Goal: Task Accomplishment & Management: Manage account settings

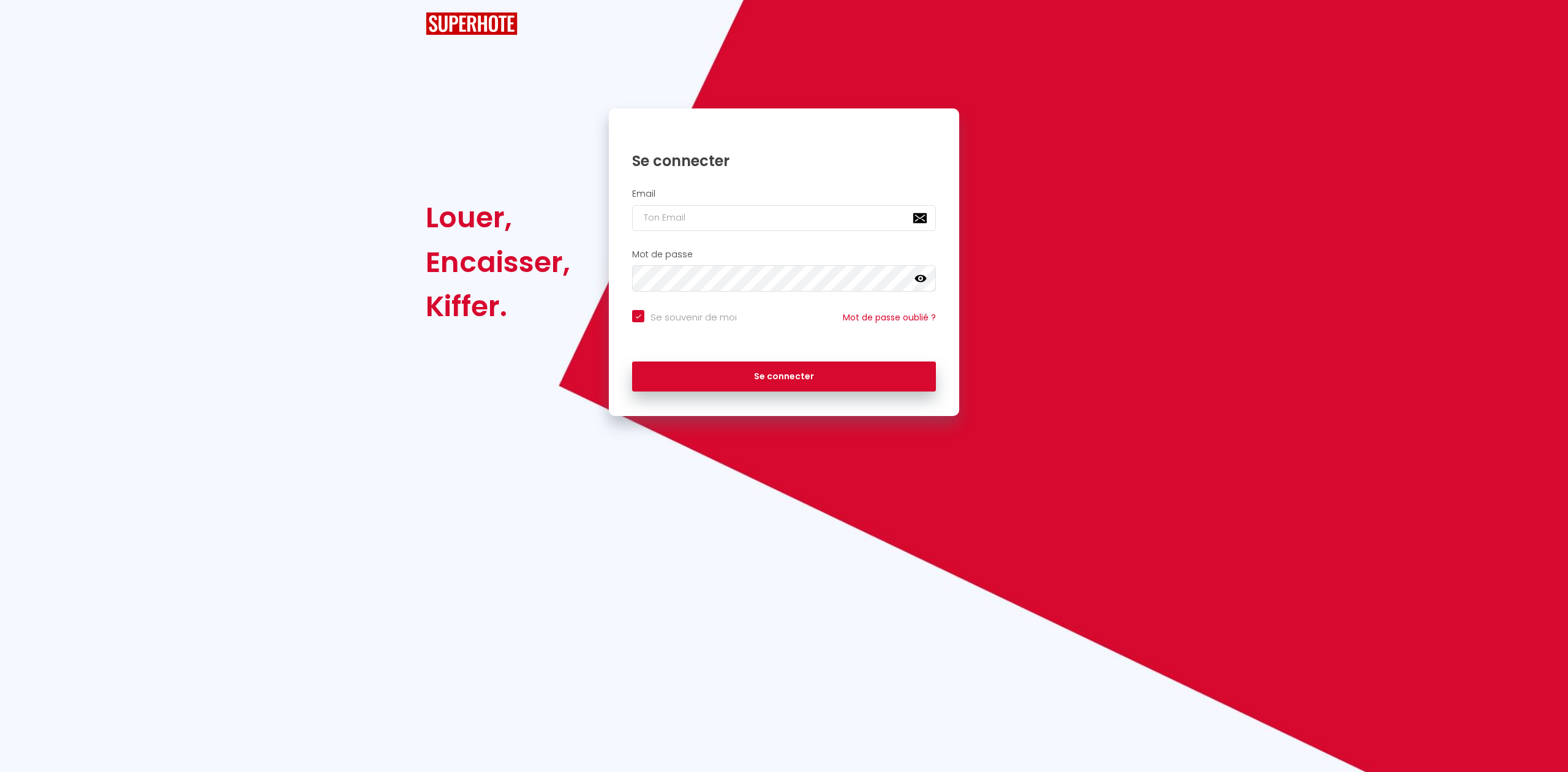
checkbox input "true"
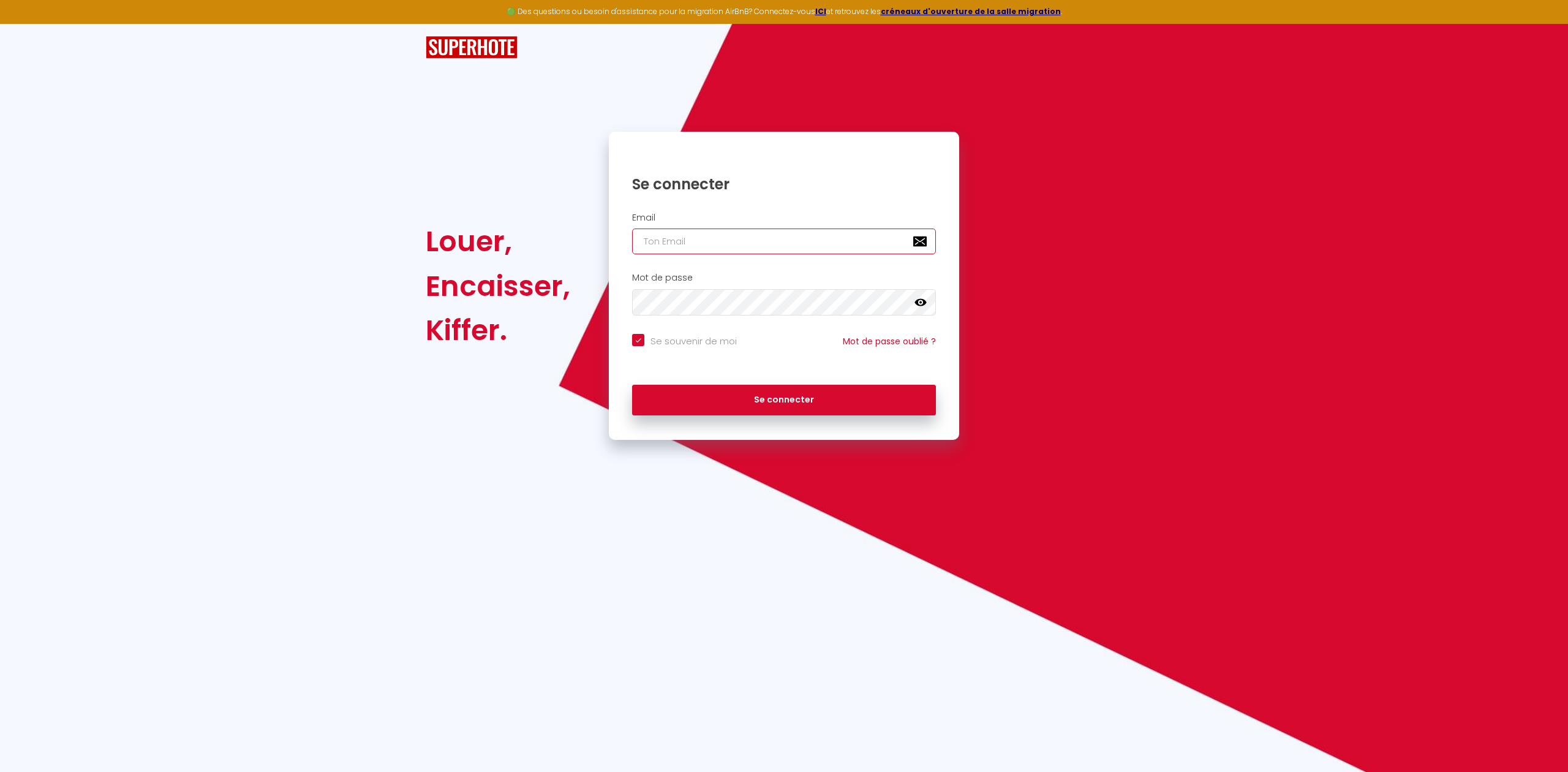
click at [841, 243] on input "email" at bounding box center [784, 241] width 304 height 26
type input "b"
checkbox input "true"
type input "bn"
checkbox input "true"
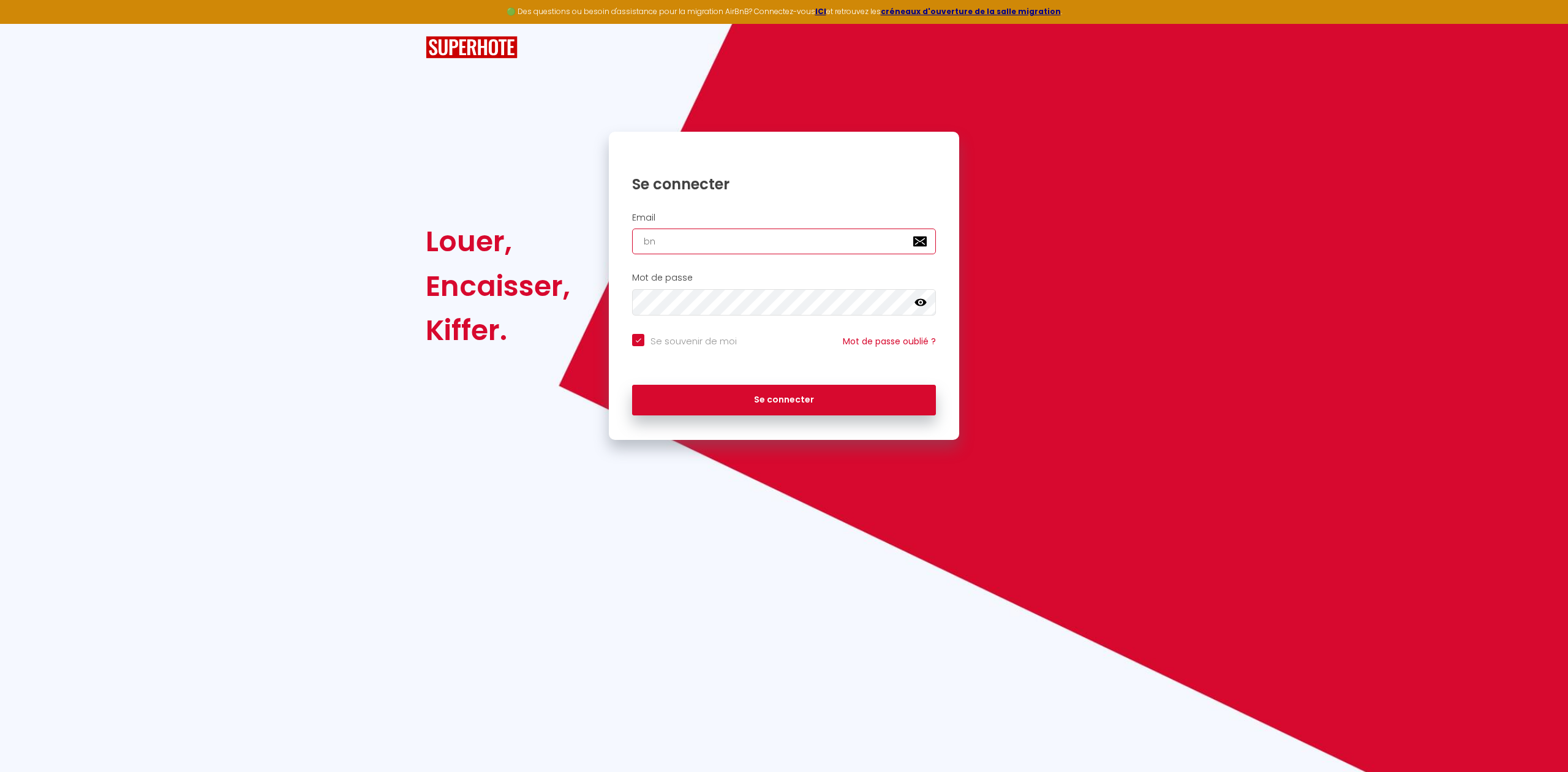
type input "bnb"
checkbox input "true"
type input "bnb."
checkbox input "true"
type input "bnb.c"
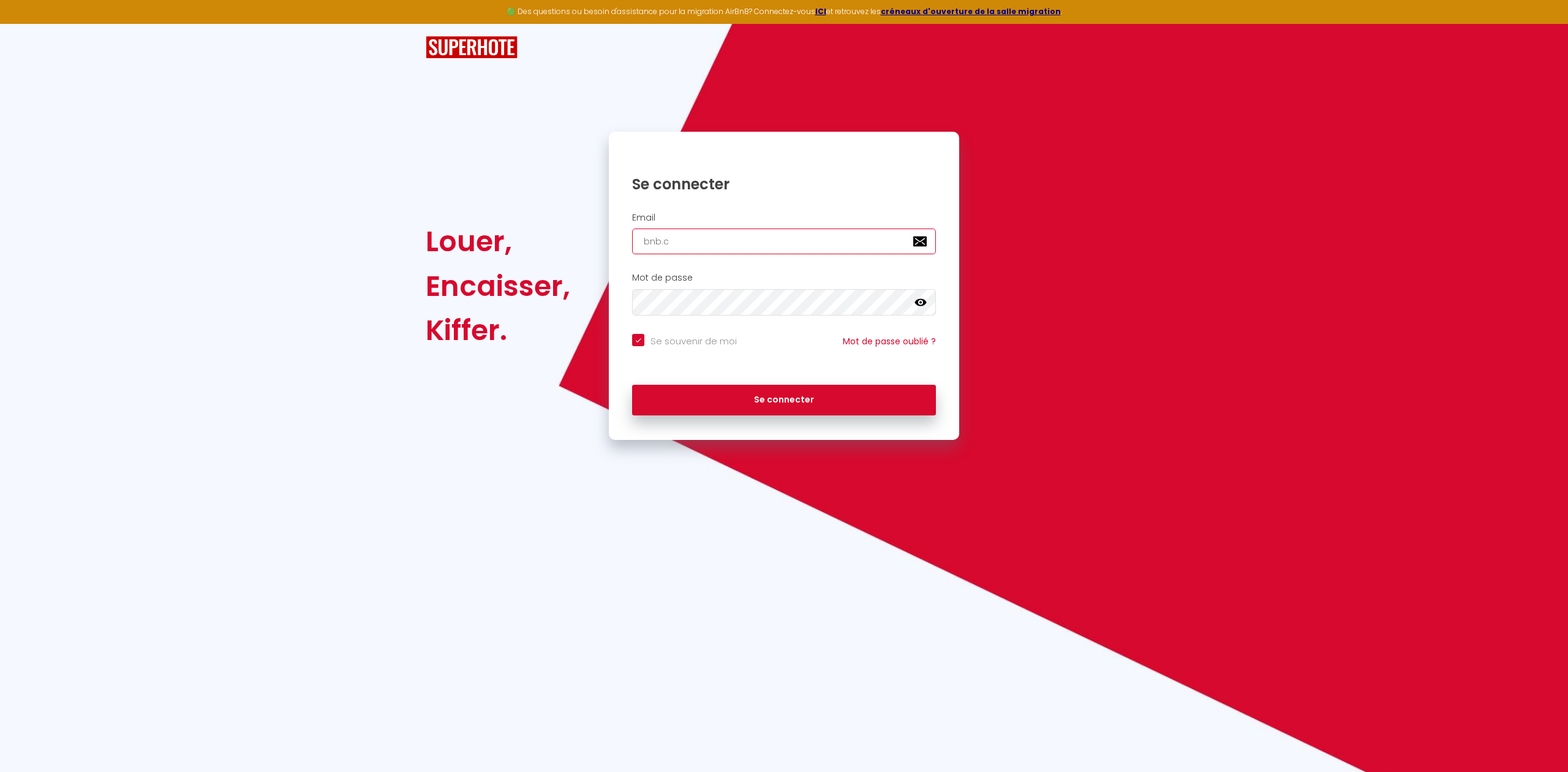
checkbox input "true"
type input "[DOMAIN_NAME]"
checkbox input "true"
type input "bnb.cle"
checkbox input "true"
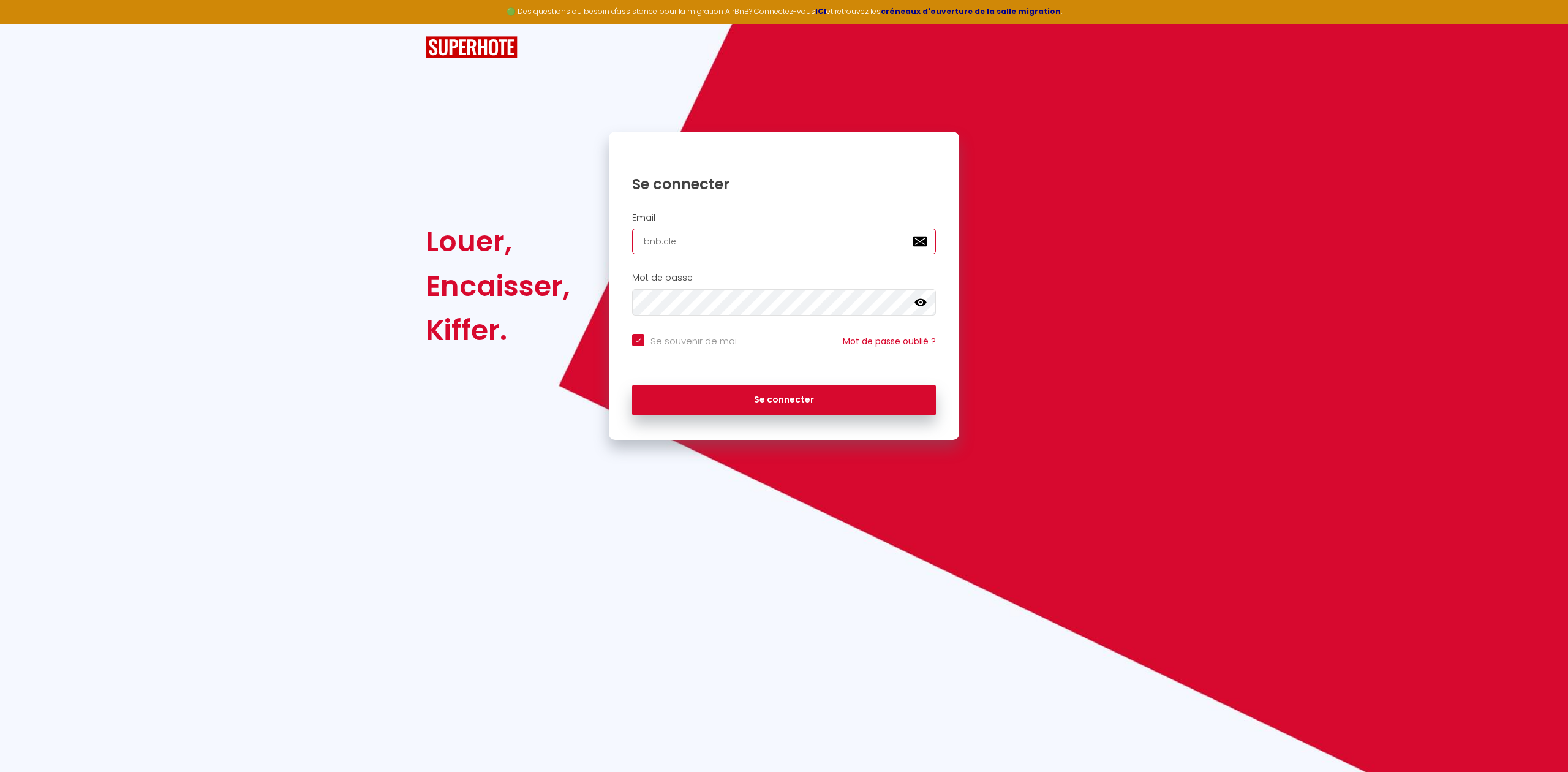
type input "bnb.clea"
checkbox input "true"
type input "bnb.clean"
checkbox input "true"
type input "bnb.clean."
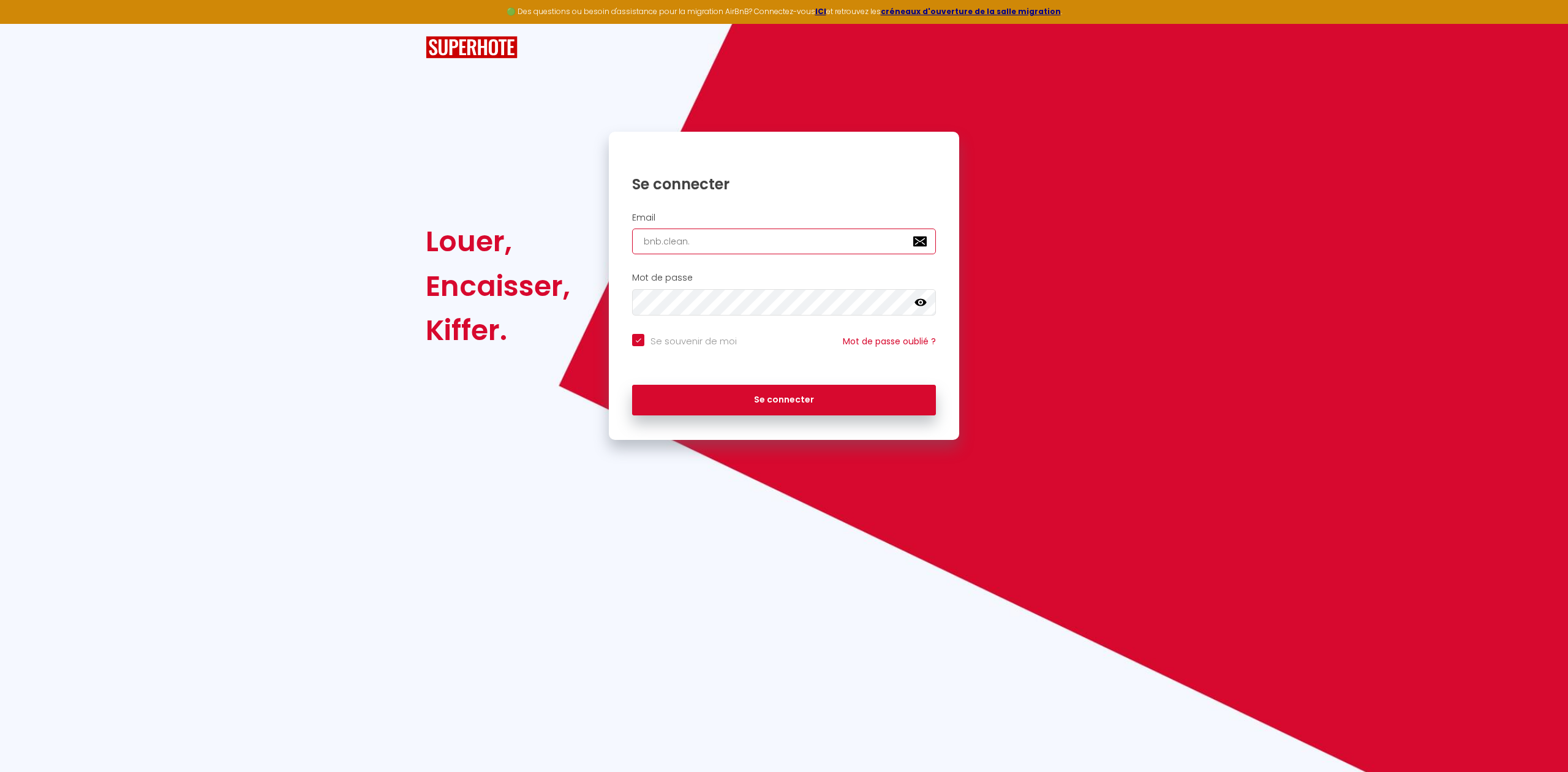
checkbox input "true"
type input "bnb.clean.s"
checkbox input "true"
type input "[DOMAIN_NAME]"
checkbox input "true"
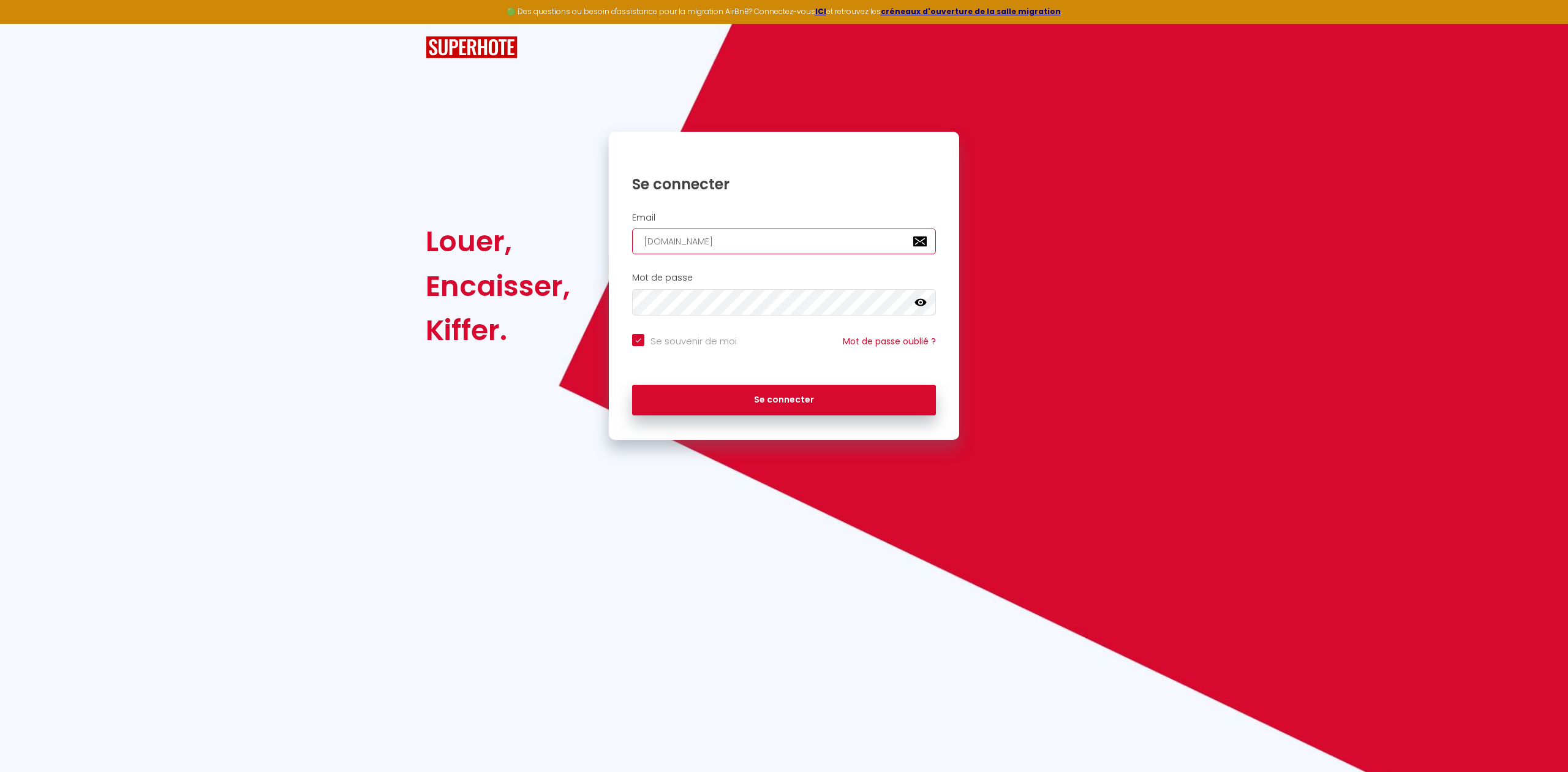
type input "bnb.clean.ser"
checkbox input "true"
type input "bnb.clean.serv"
checkbox input "true"
type input "bnb.clean.servi"
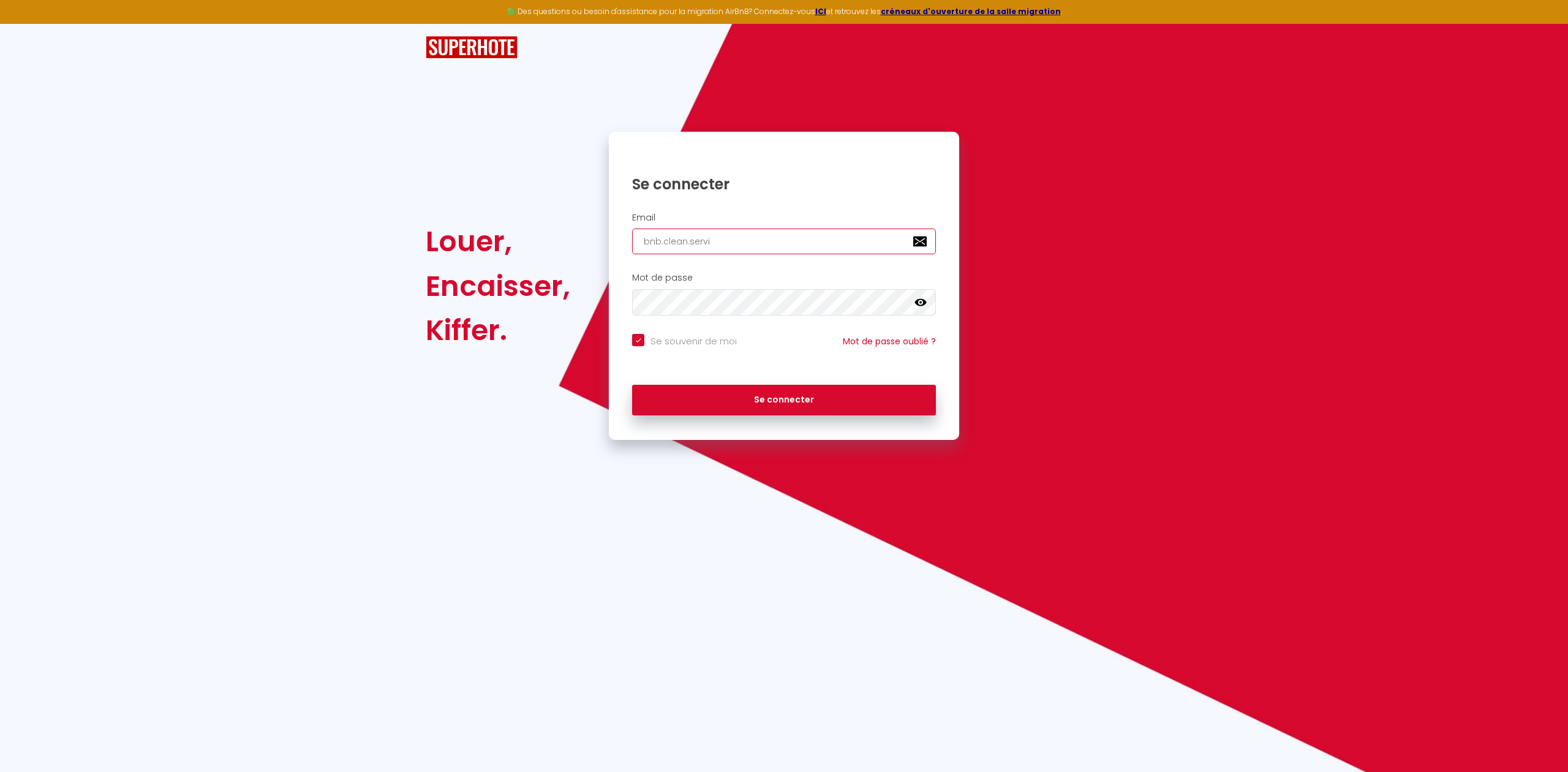
checkbox input "true"
type input "bnb.clean.servic"
checkbox input "true"
type input "bnb.clean.service"
checkbox input "true"
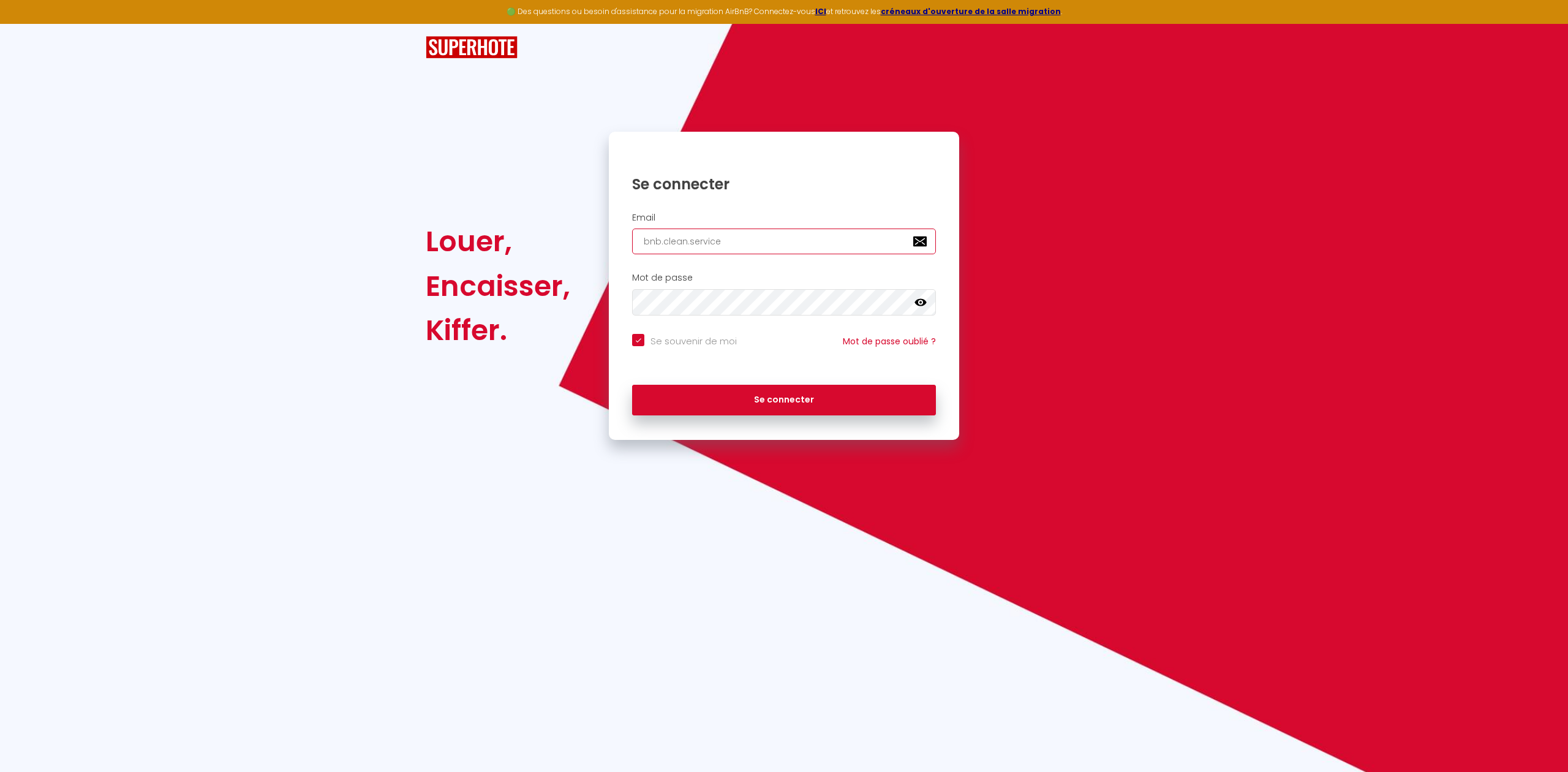
type input "bnb.clean.service@"
checkbox input "true"
type input "bnb.clean.service@g"
checkbox input "true"
type input "bnb.clean.service@gm"
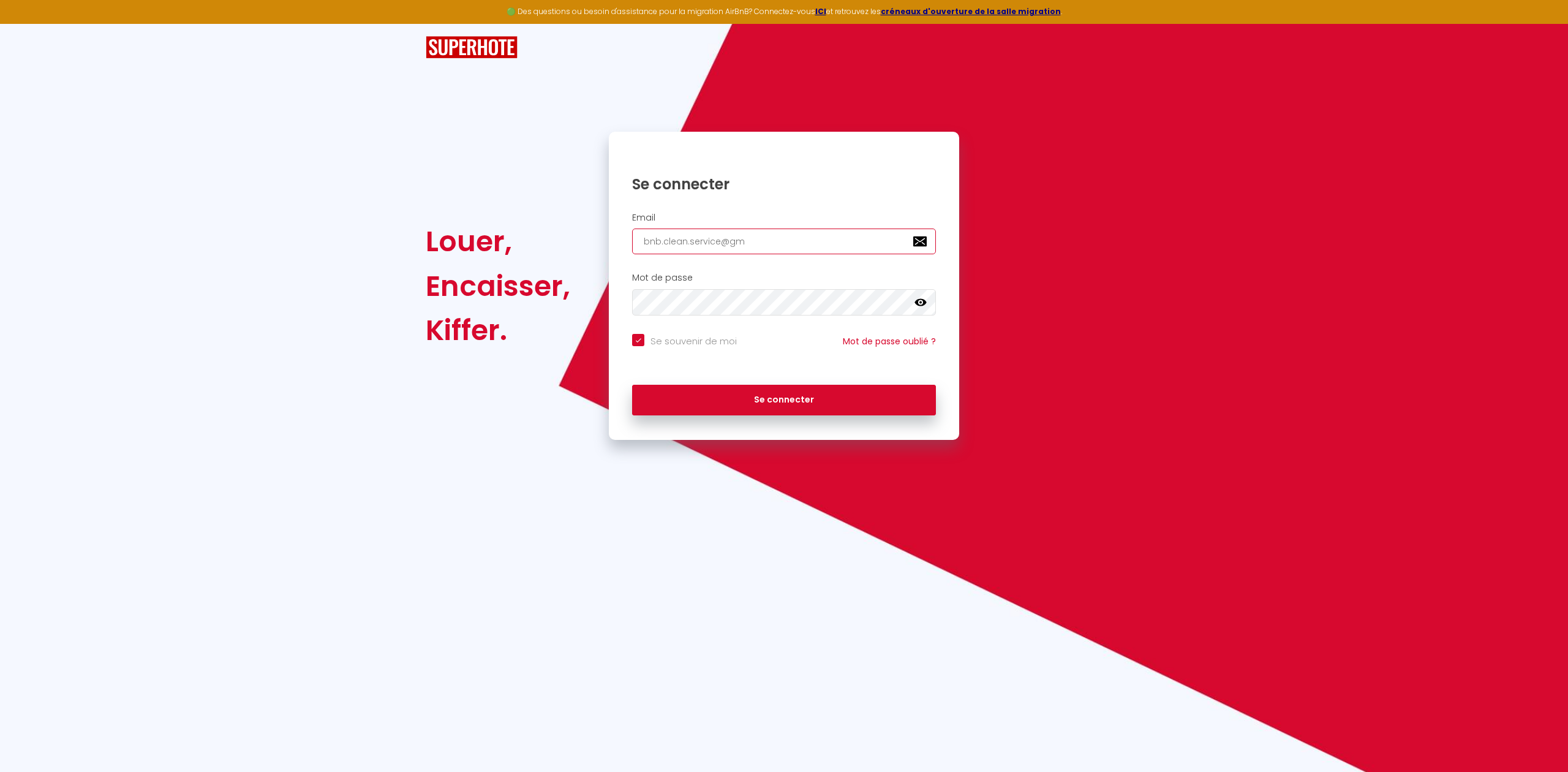
checkbox input "true"
type input "bnb.clean.service@gma"
checkbox input "true"
type input "bnb.clean.service@gmai"
checkbox input "true"
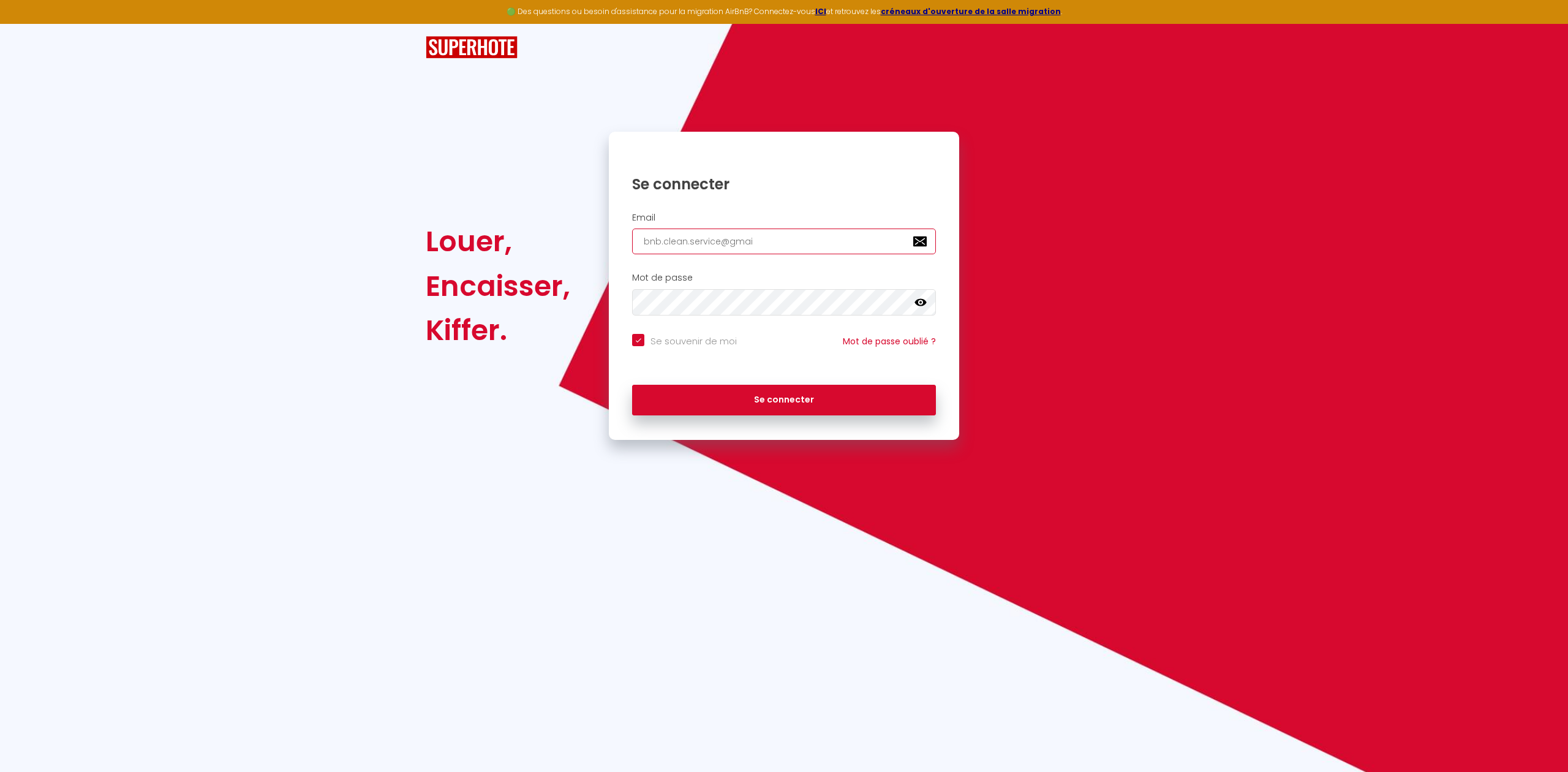
type input "[EMAIL_ADDRESS]"
checkbox input "true"
type input "[EMAIL_ADDRESS]."
checkbox input "true"
type input "bnb.clean.service@gmail.c"
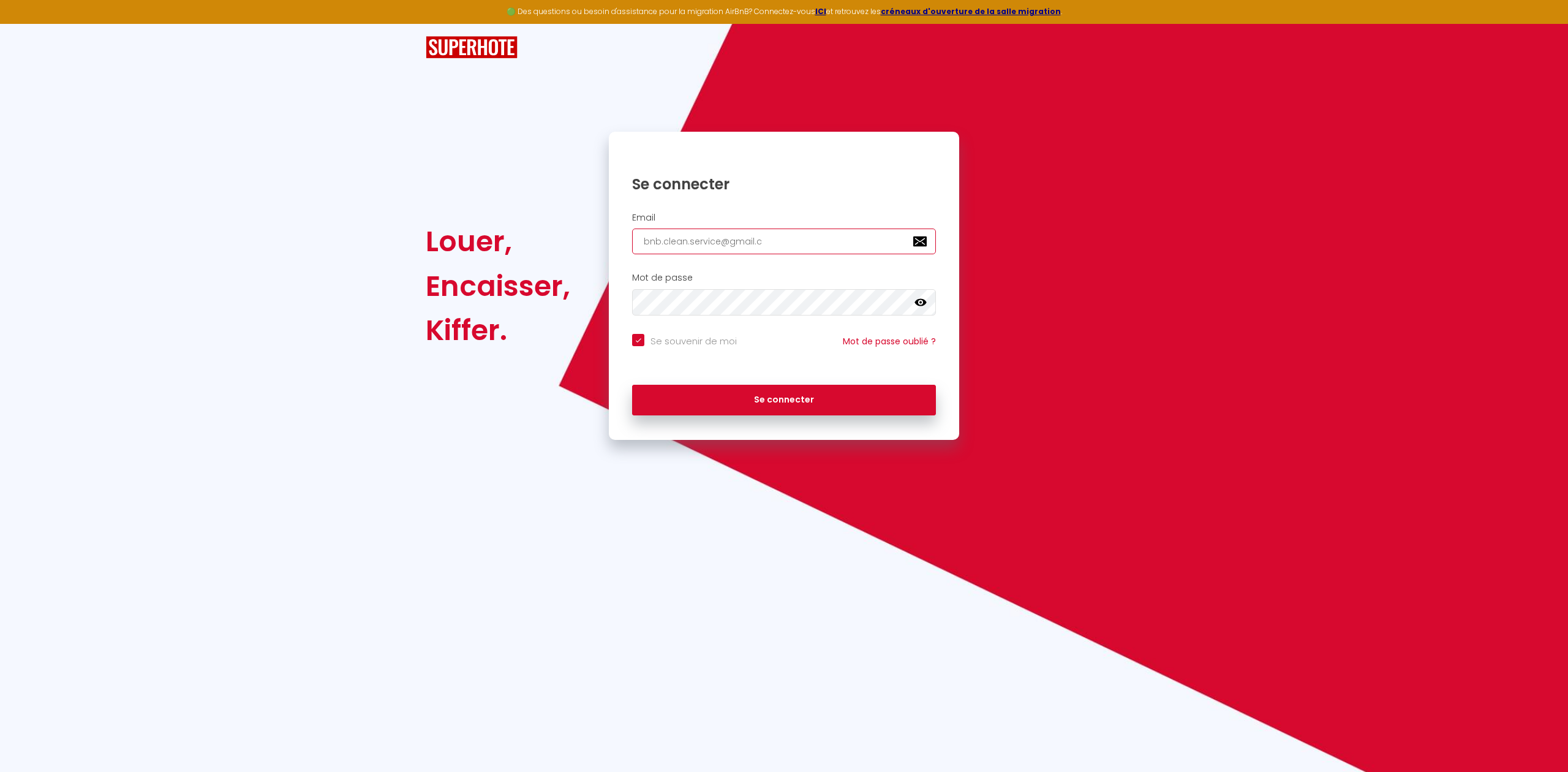
checkbox input "true"
type input "[EMAIL_ADDRESS][DOMAIN_NAME]"
checkbox input "true"
type input "[EMAIL_ADDRESS][DOMAIN_NAME]"
checkbox input "true"
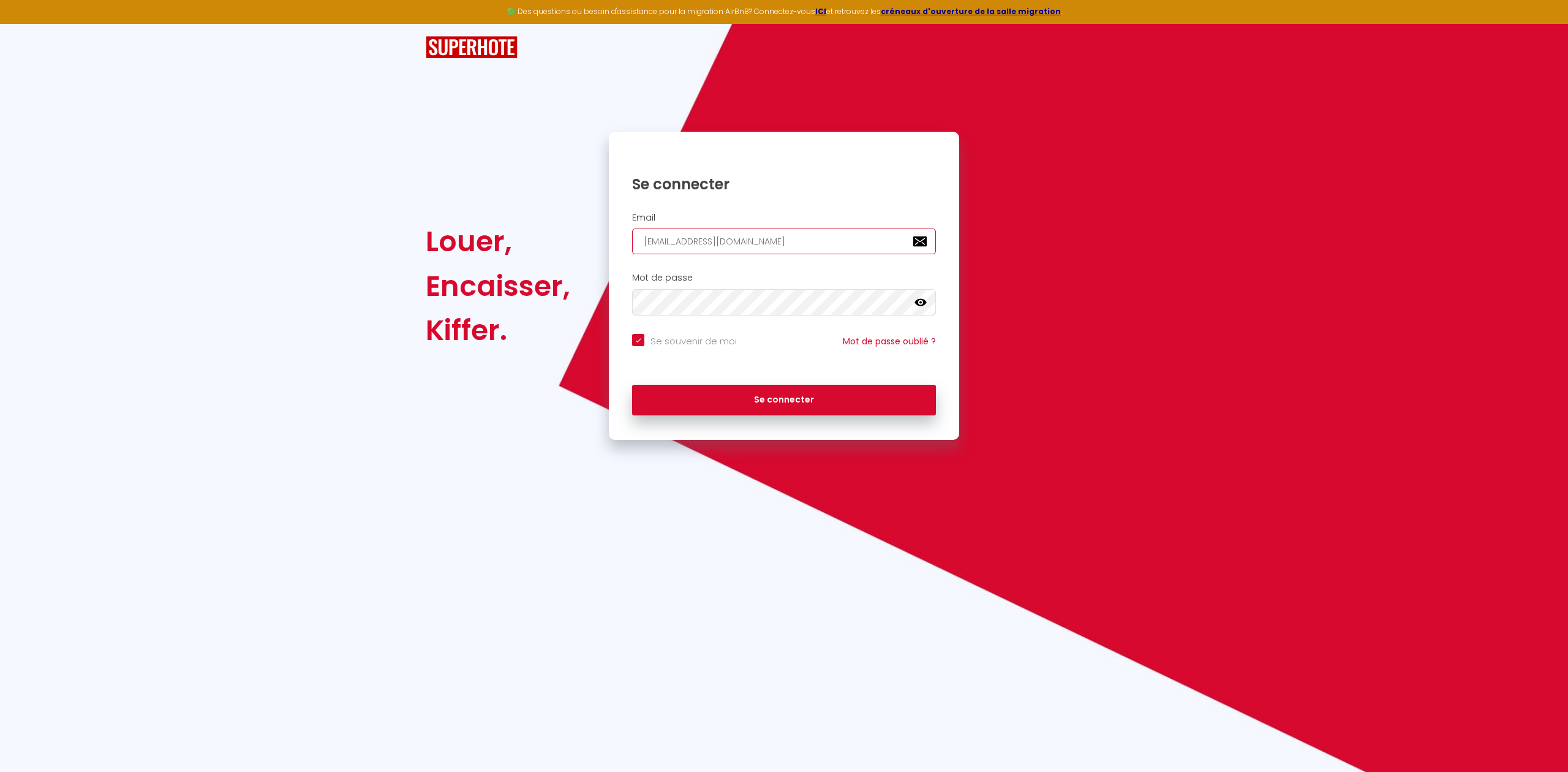
type input "[EMAIL_ADDRESS][DOMAIN_NAME]"
click at [632, 385] on button "Se connecter" at bounding box center [784, 400] width 304 height 31
checkbox input "true"
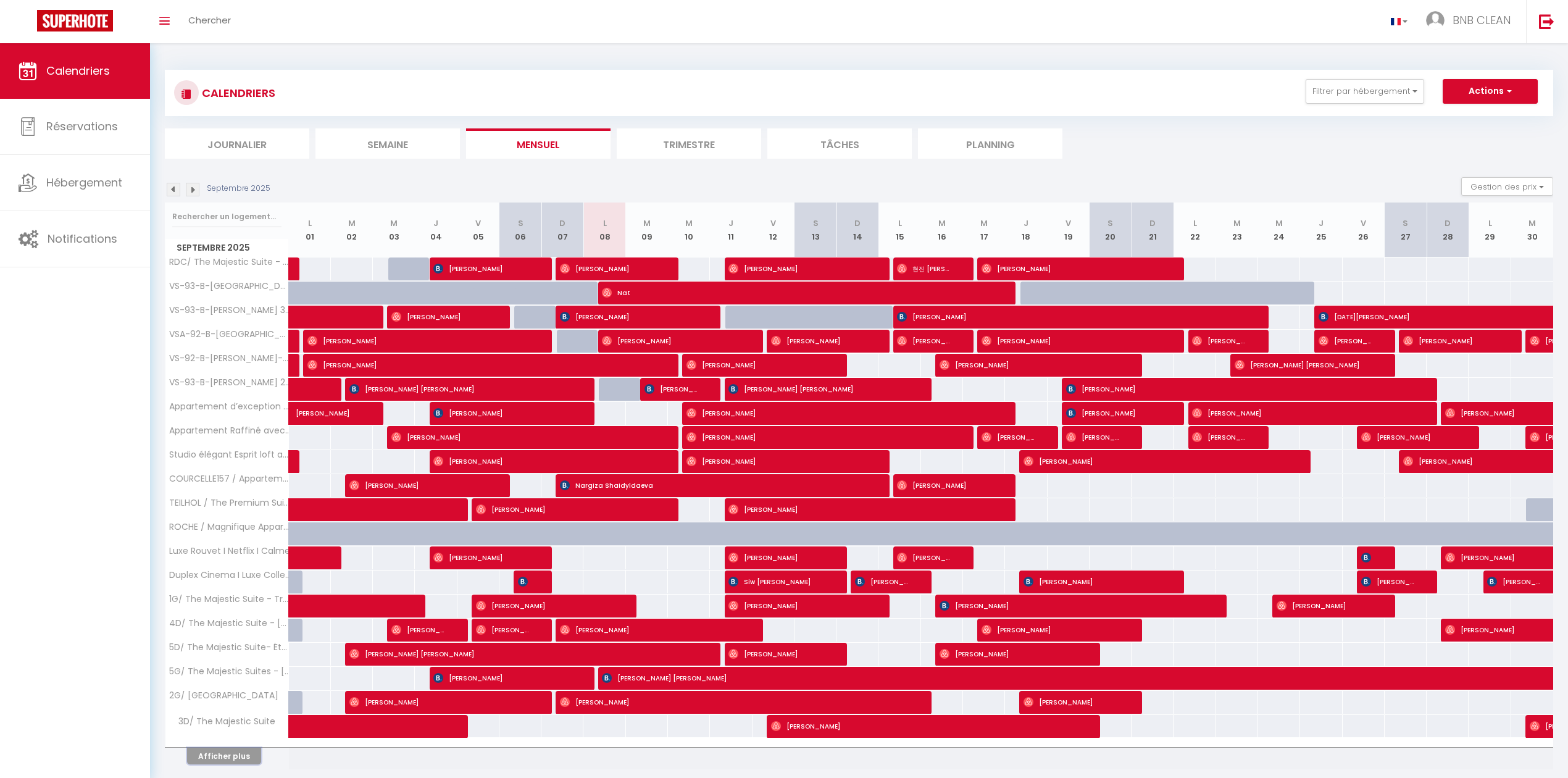
click at [214, 759] on button "Afficher plus" at bounding box center [223, 756] width 74 height 17
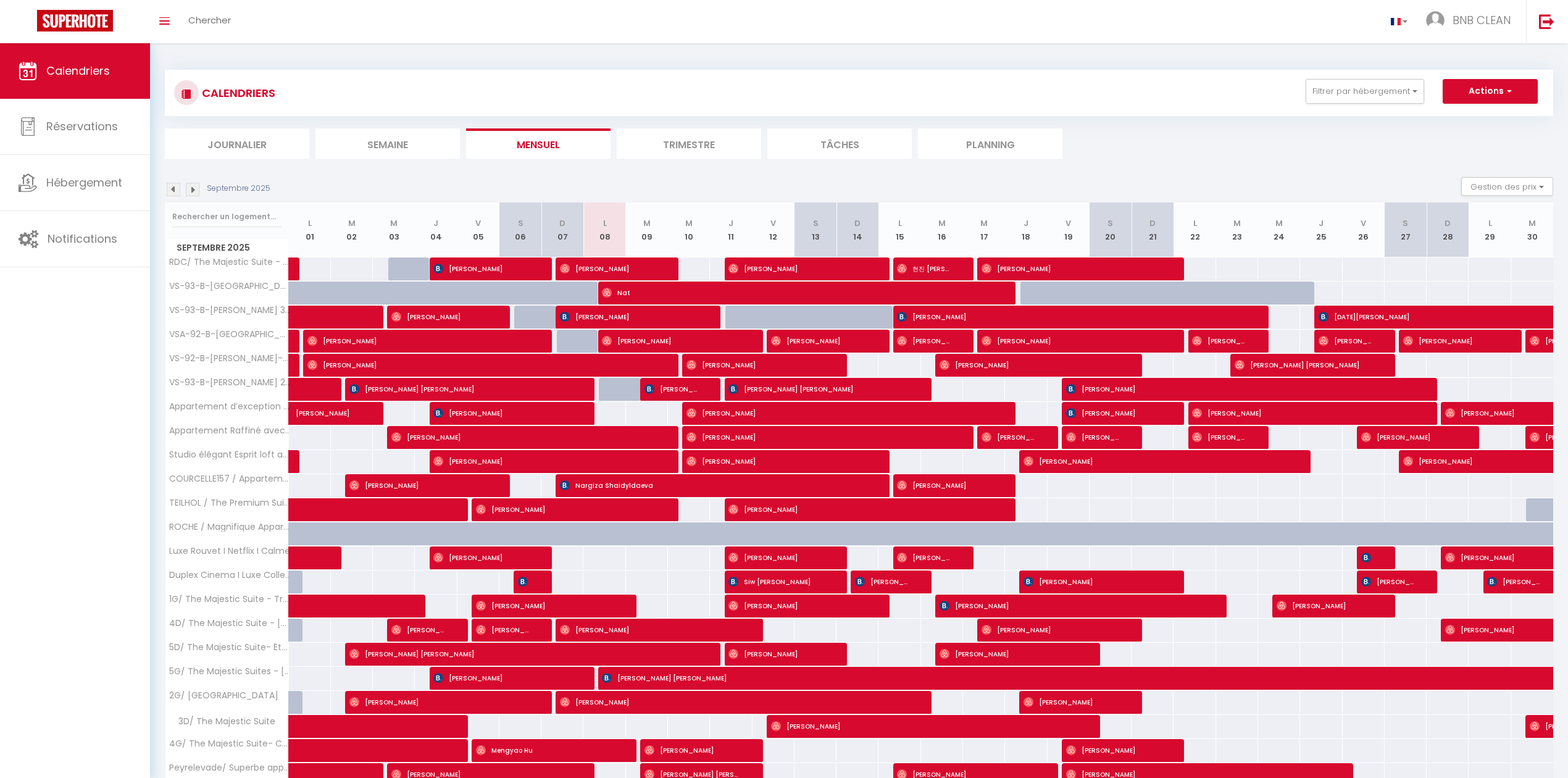
click at [178, 188] on img at bounding box center [173, 189] width 13 height 13
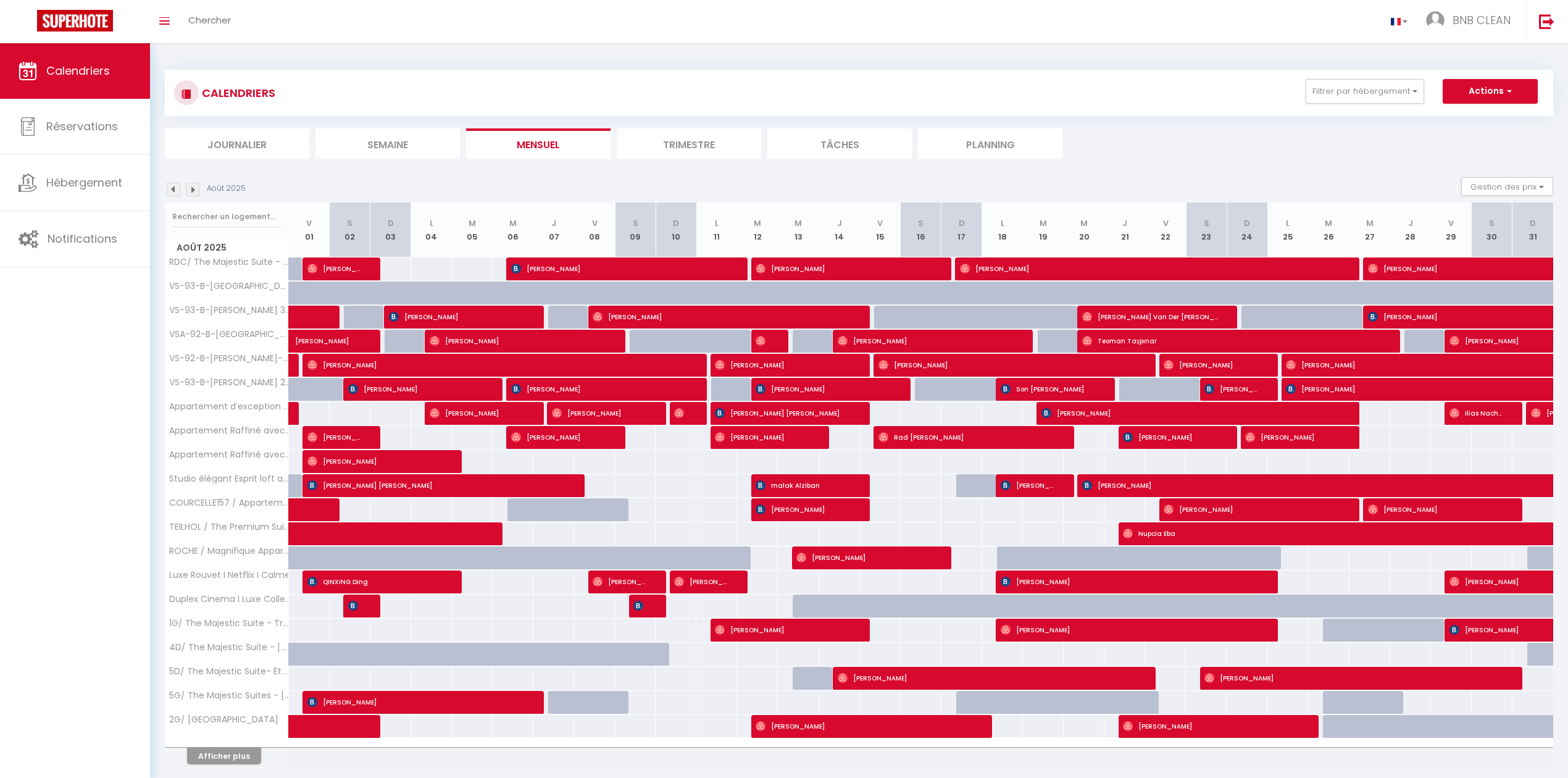
click at [192, 189] on img at bounding box center [192, 189] width 13 height 13
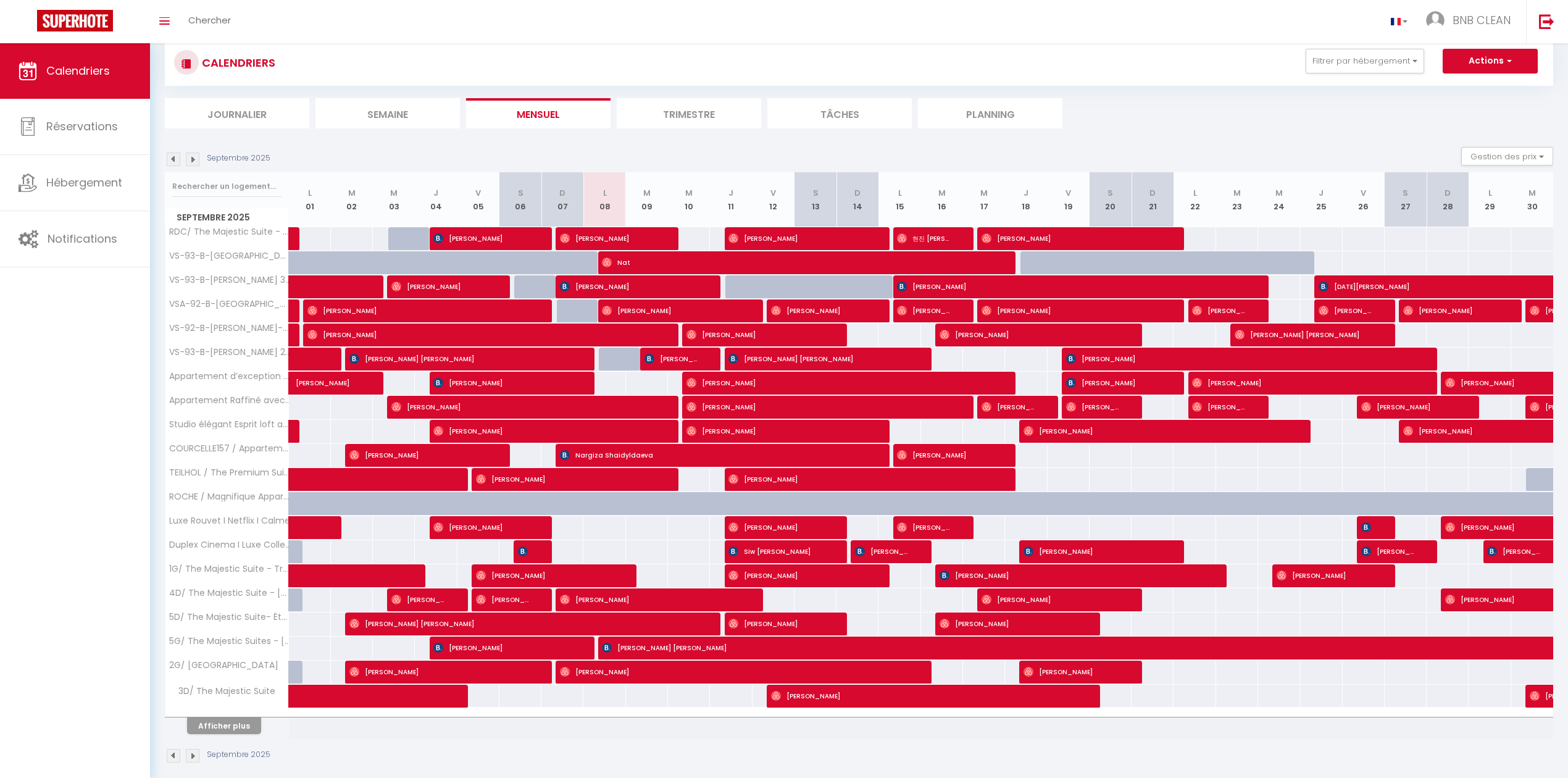
scroll to position [47, 0]
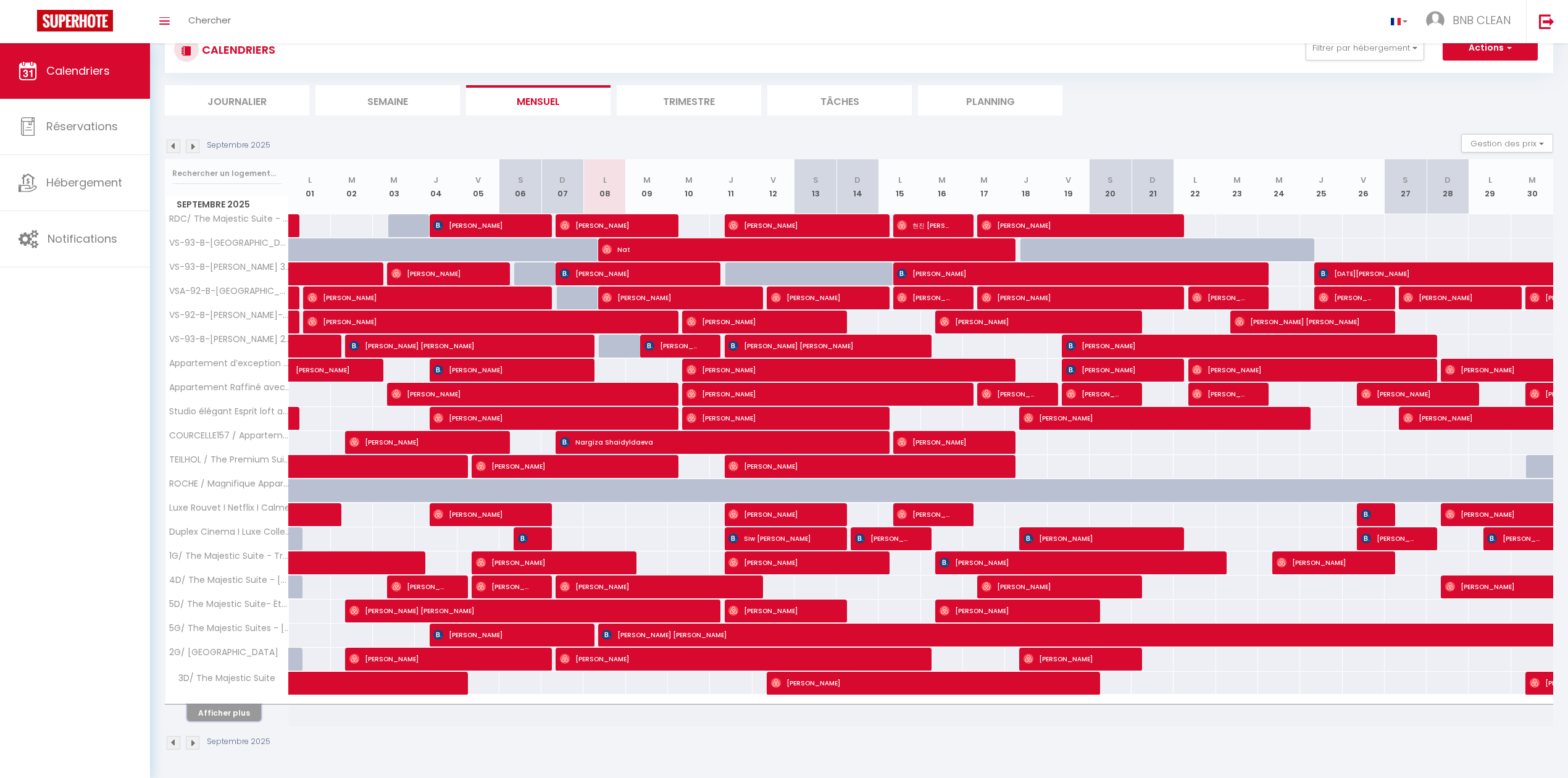
click at [236, 717] on button "Afficher plus" at bounding box center [223, 713] width 74 height 17
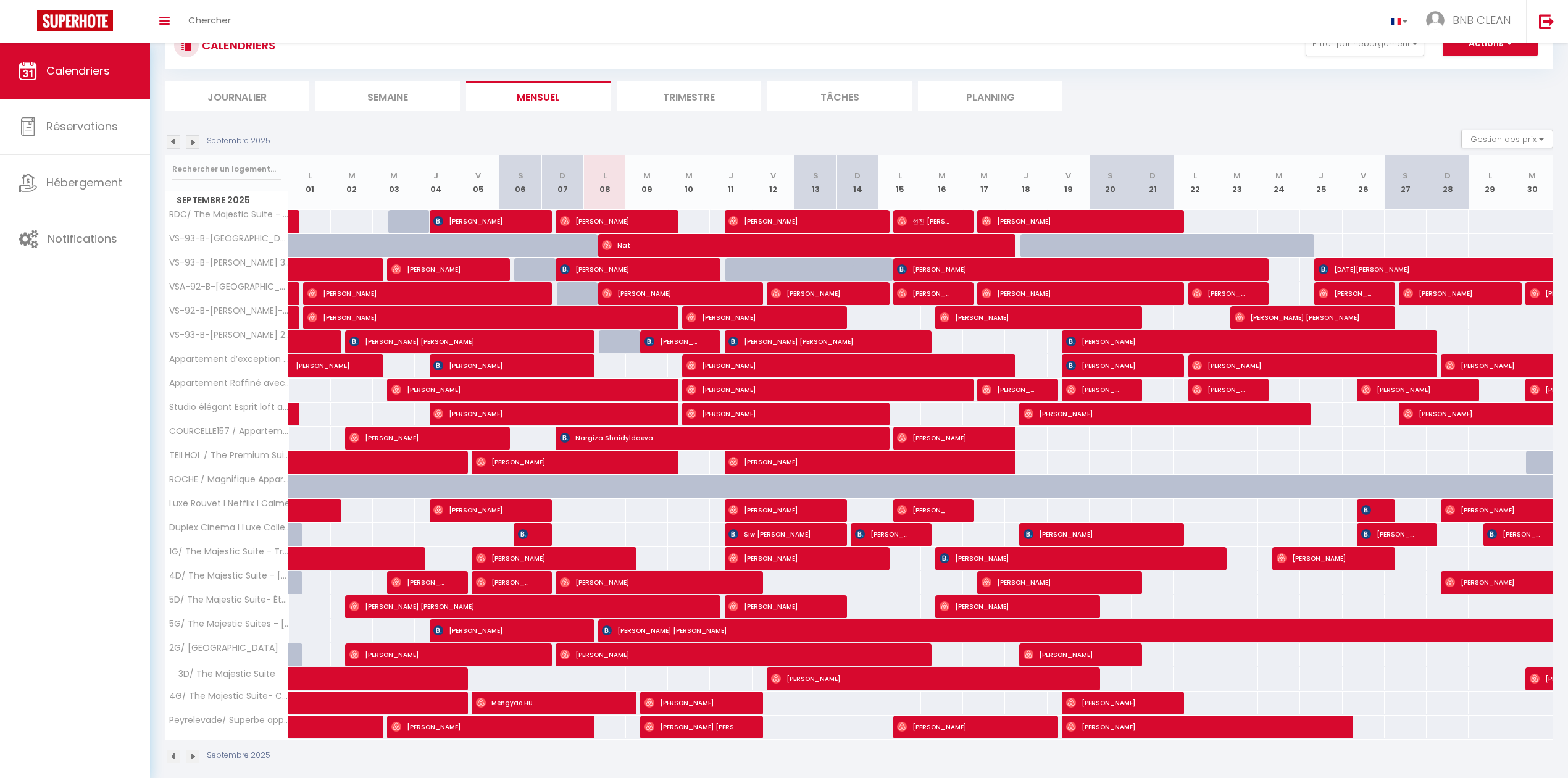
scroll to position [65, 0]
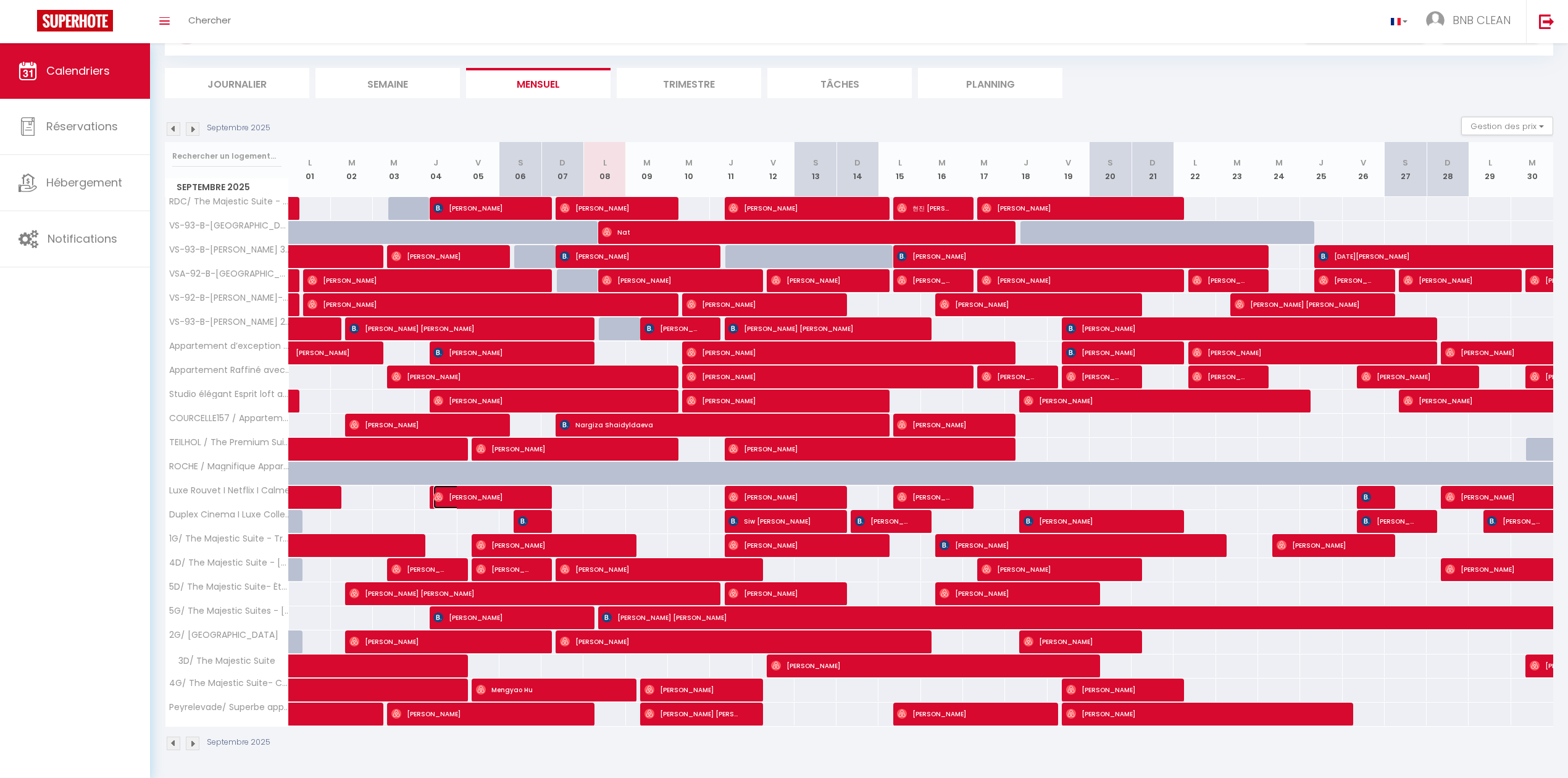
click at [499, 504] on span "[PERSON_NAME]" at bounding box center [482, 497] width 98 height 23
select select "OK"
select select "0"
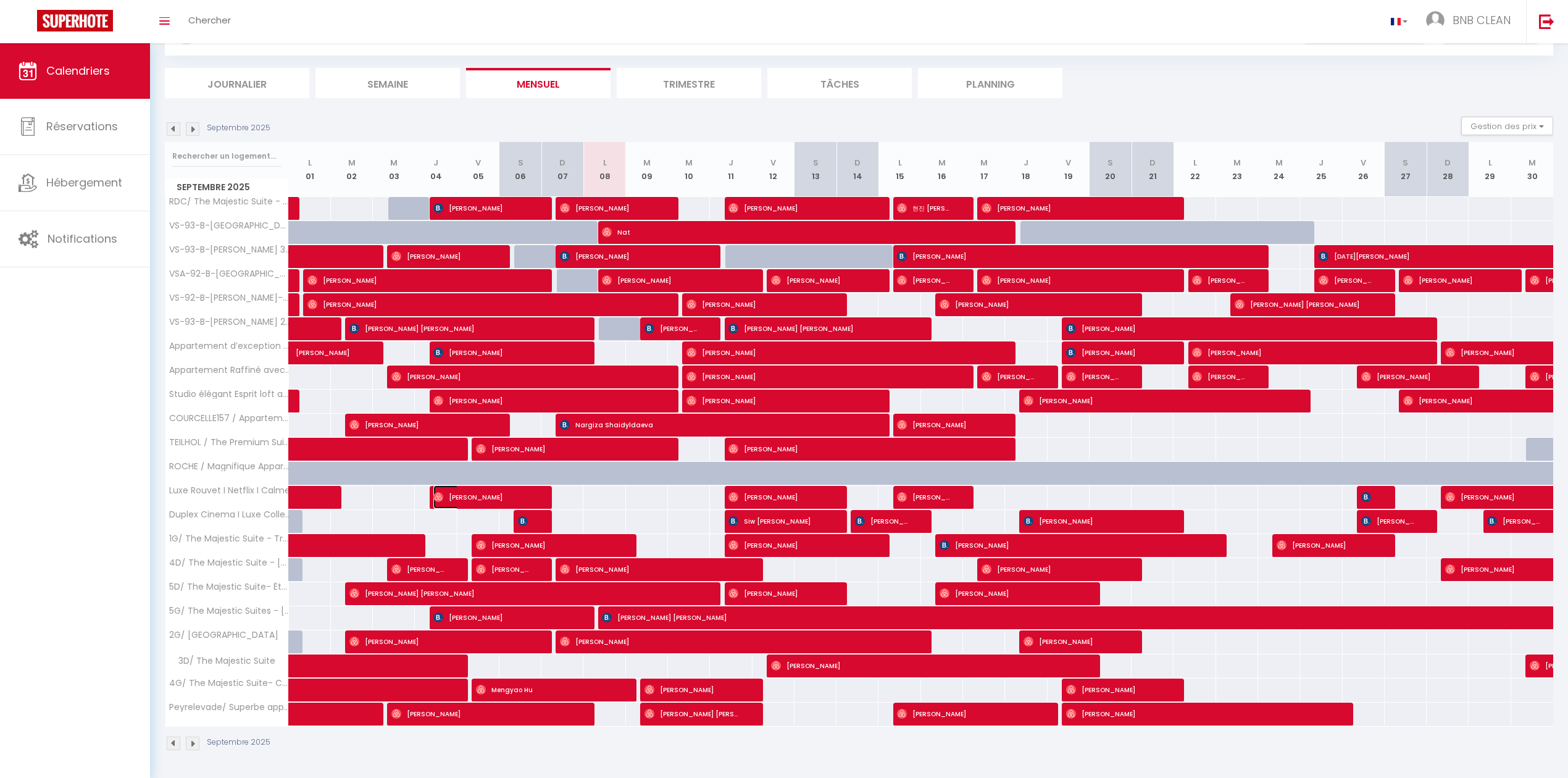
select select "1"
select select
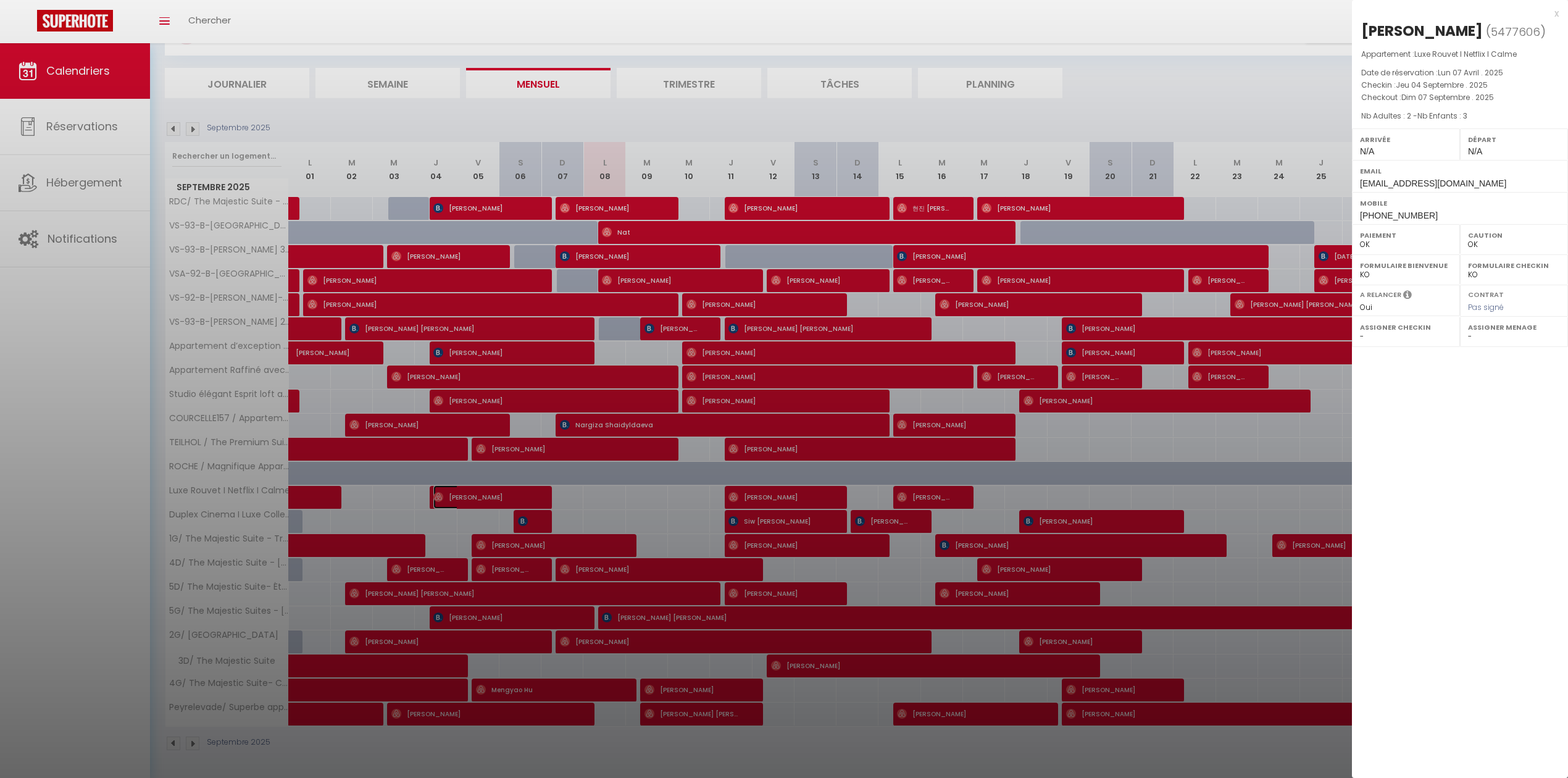
select select "32051"
click at [815, 487] on div at bounding box center [784, 389] width 1568 height 778
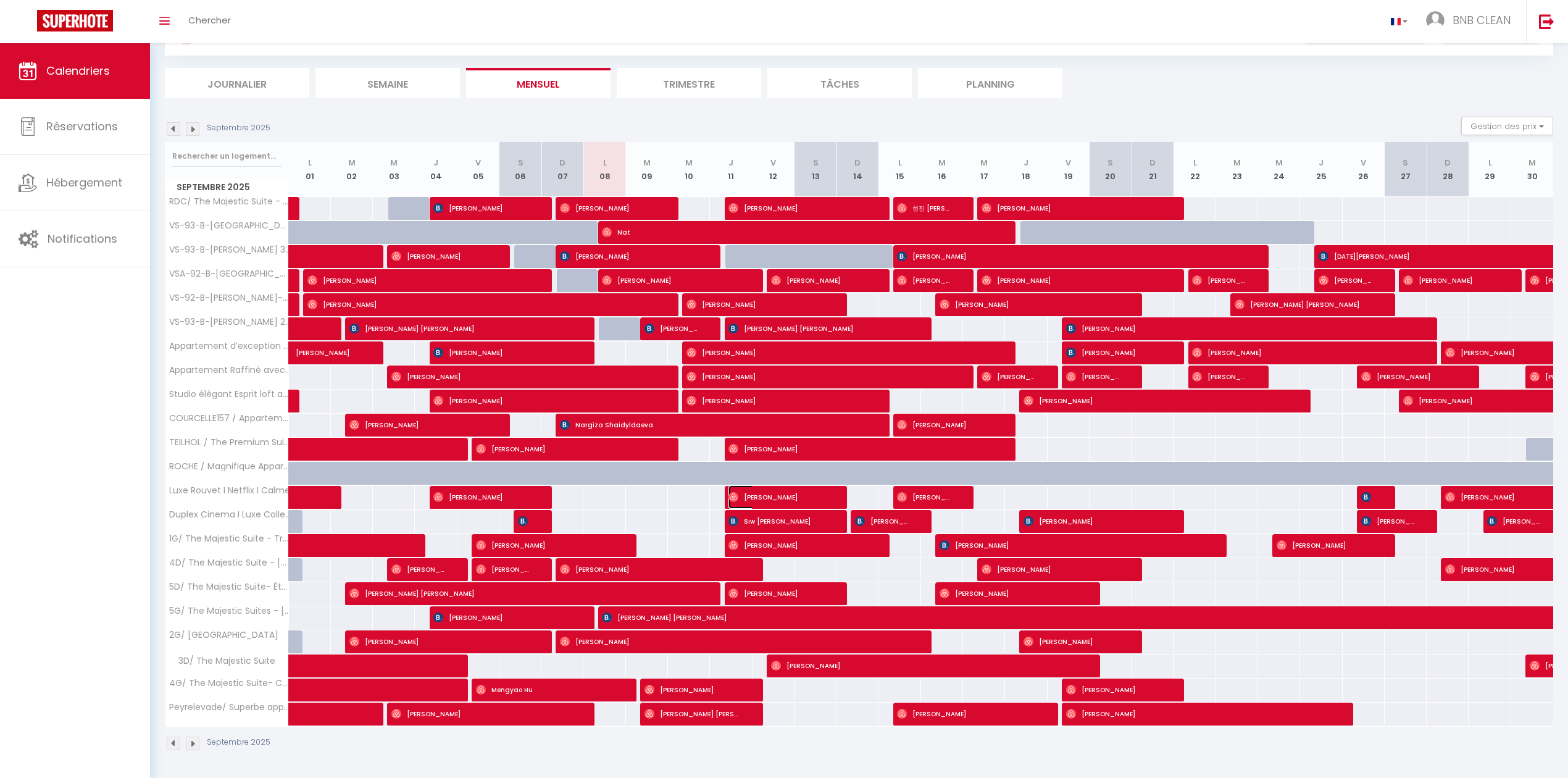
click at [815, 493] on span "[PERSON_NAME]" at bounding box center [778, 497] width 98 height 23
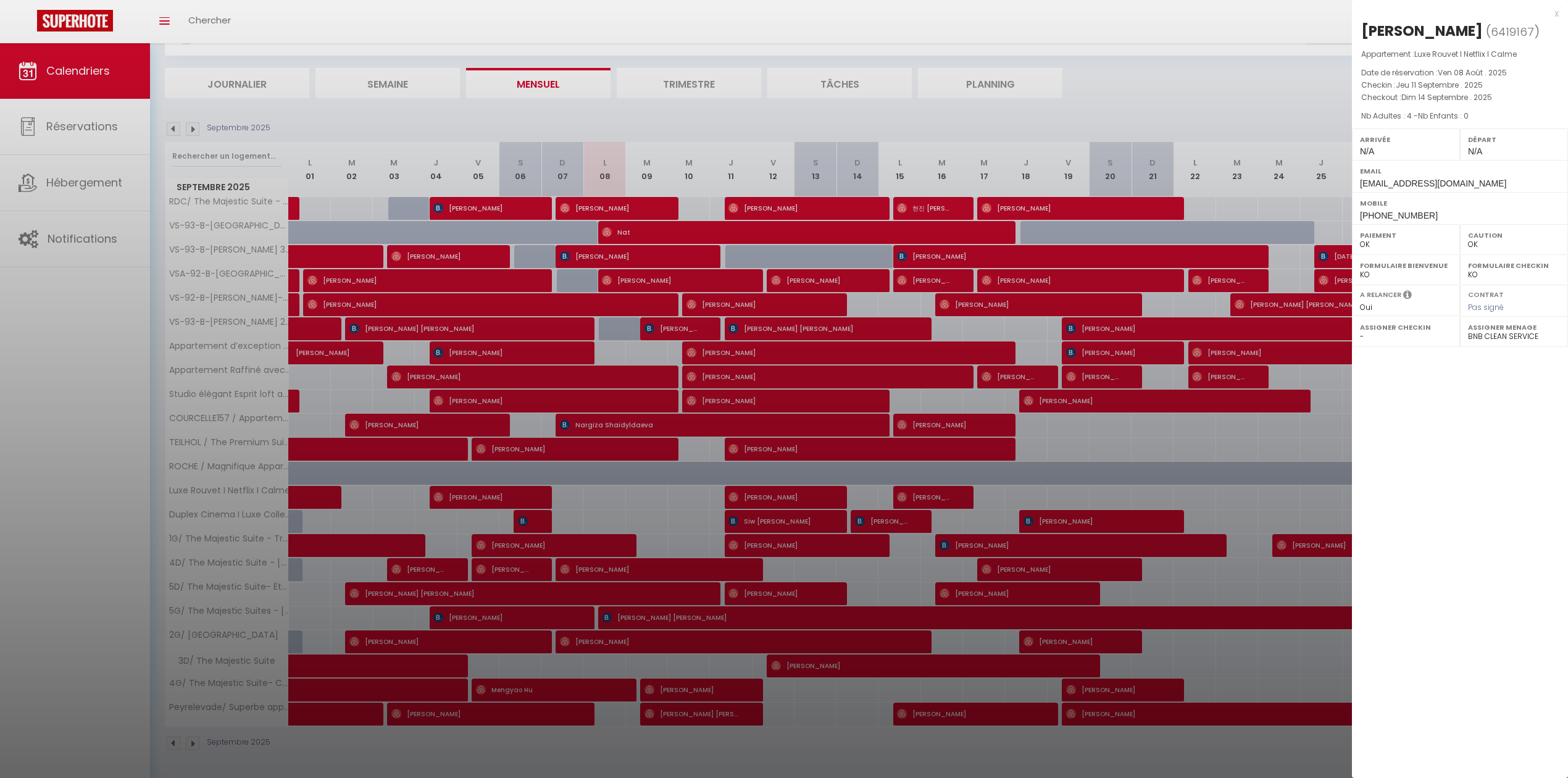
click at [949, 495] on div at bounding box center [784, 389] width 1568 height 778
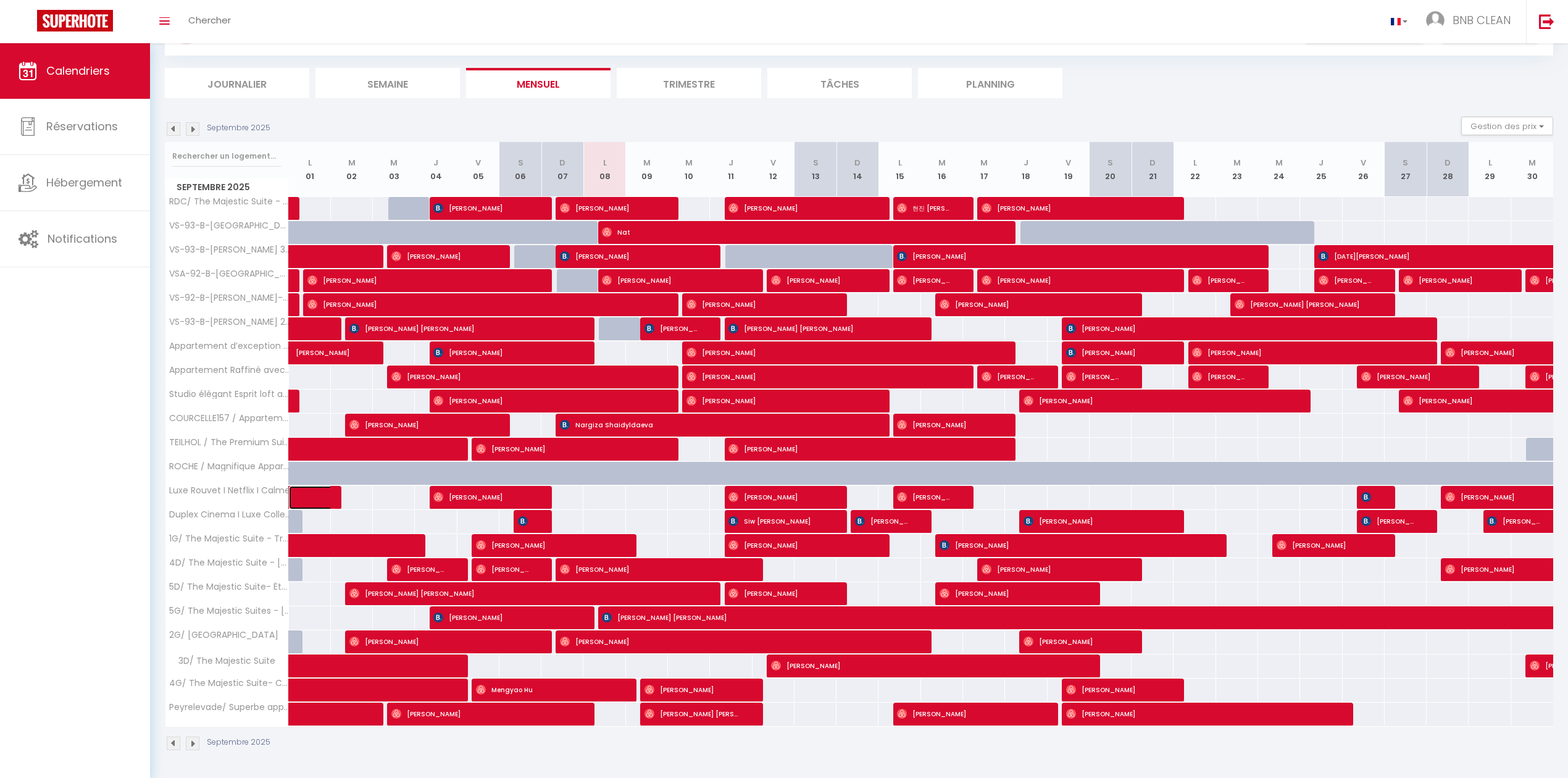
click at [316, 498] on span at bounding box center [322, 498] width 28 height 23
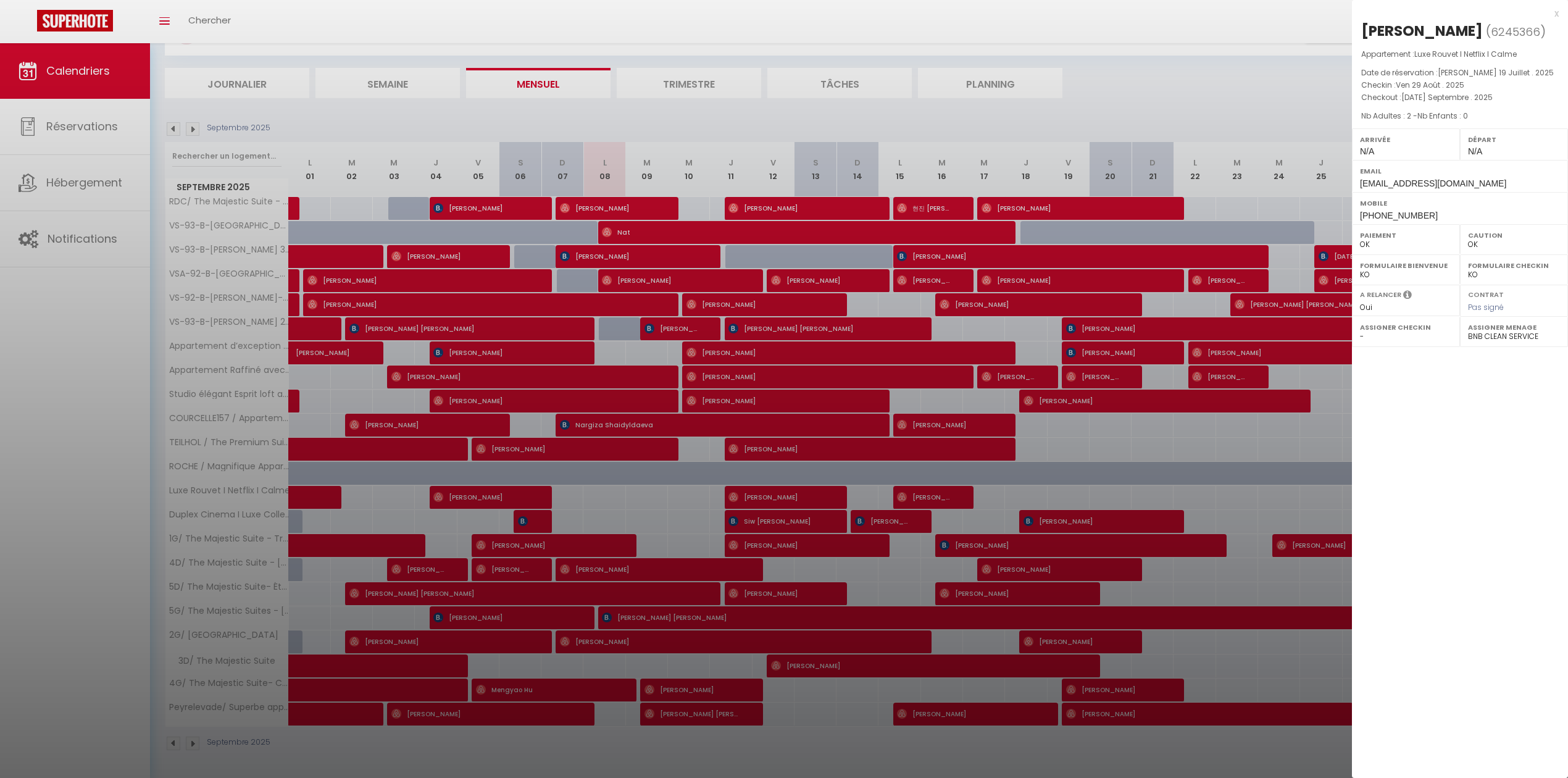
click at [507, 487] on div at bounding box center [784, 389] width 1568 height 778
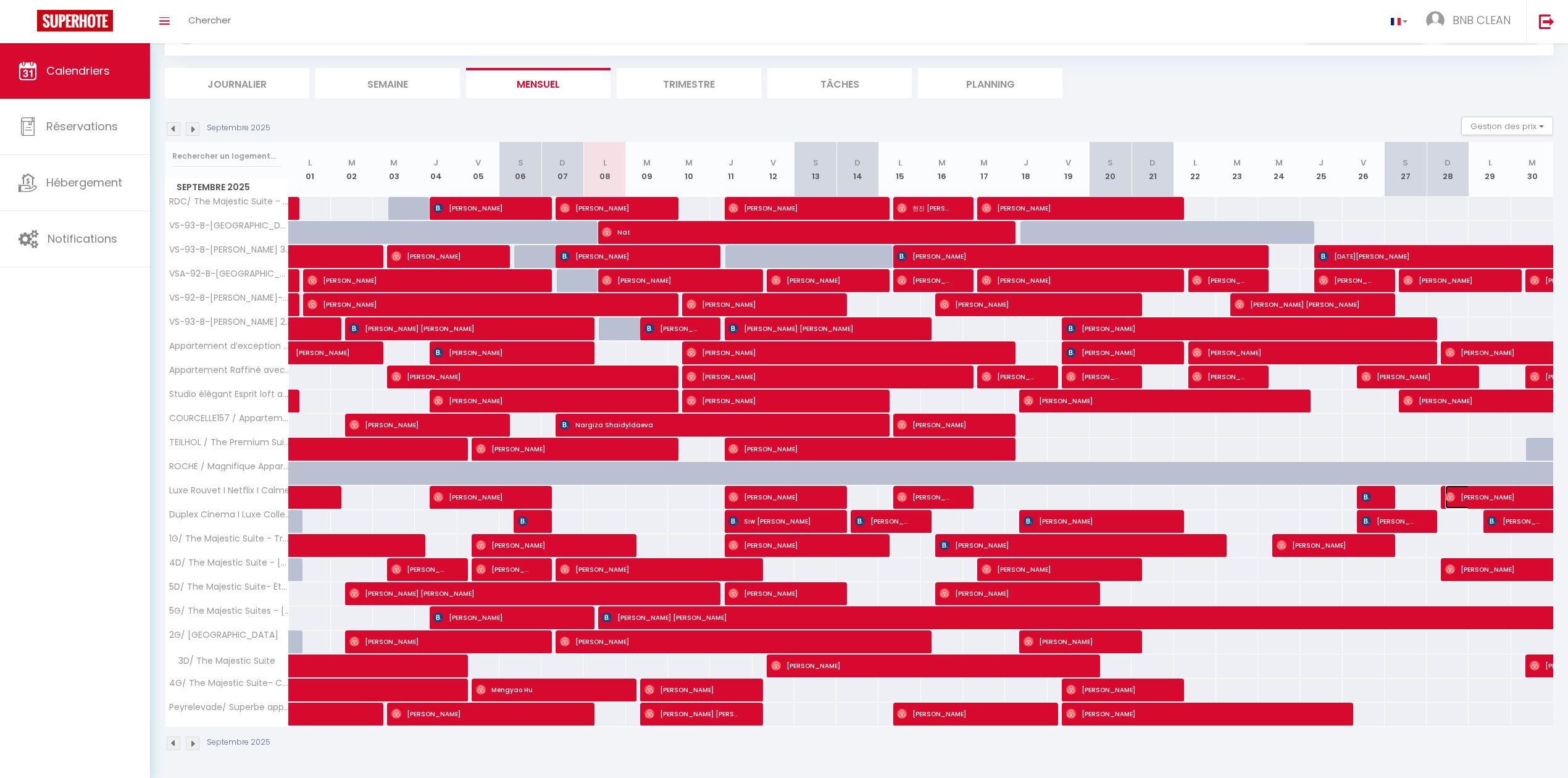
click at [1475, 490] on span "[PERSON_NAME]" at bounding box center [1502, 497] width 114 height 23
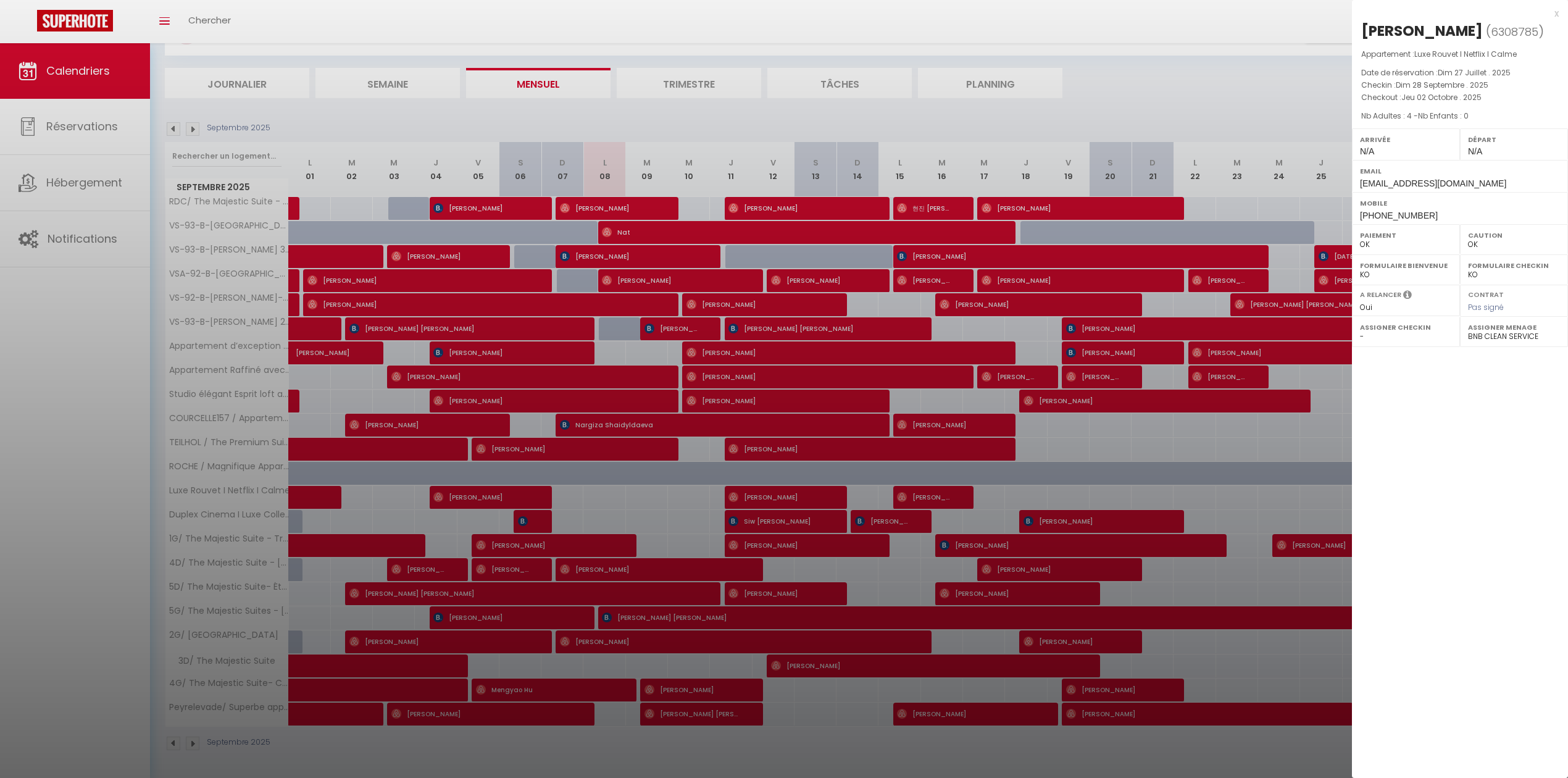
click at [1149, 452] on div at bounding box center [784, 389] width 1568 height 778
